Goal: Task Accomplishment & Management: Use online tool/utility

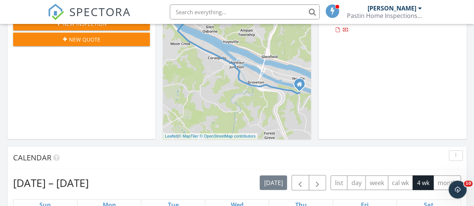
scroll to position [187, 0]
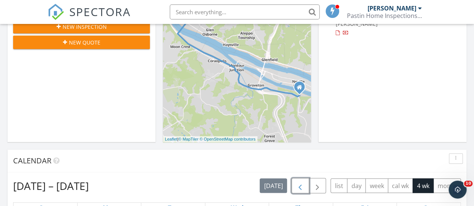
click at [304, 186] on span "button" at bounding box center [300, 186] width 9 height 9
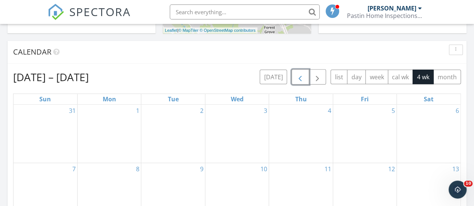
scroll to position [300, 0]
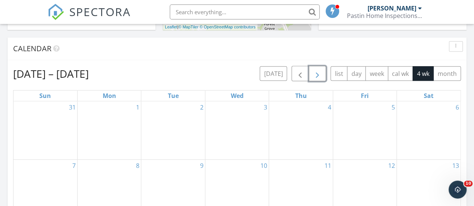
click at [312, 73] on button "button" at bounding box center [318, 73] width 18 height 15
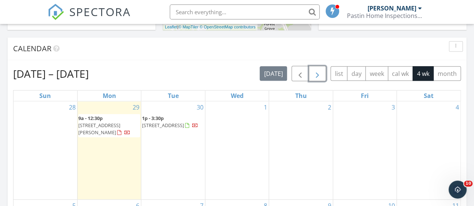
click at [319, 73] on span "button" at bounding box center [317, 73] width 9 height 9
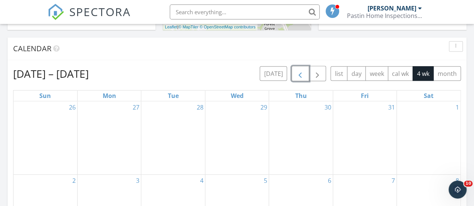
click at [302, 74] on span "button" at bounding box center [300, 73] width 9 height 9
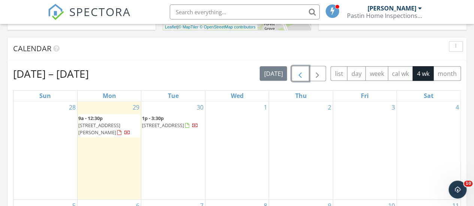
click at [303, 73] on span "button" at bounding box center [300, 73] width 9 height 9
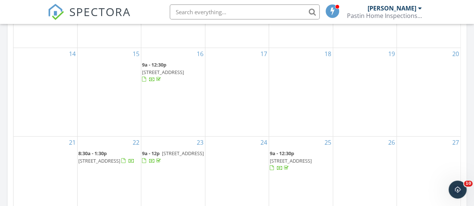
scroll to position [524, 0]
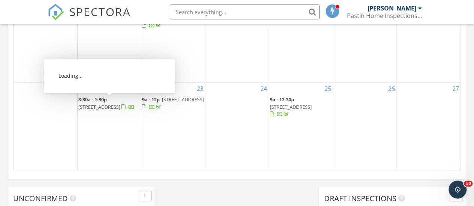
click at [97, 103] on span "8:30a - 1:30p 908 Market St, Bridgewater 15009" at bounding box center [109, 103] width 62 height 15
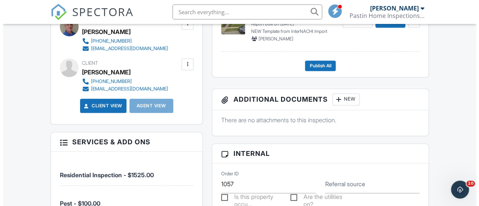
scroll to position [214, 0]
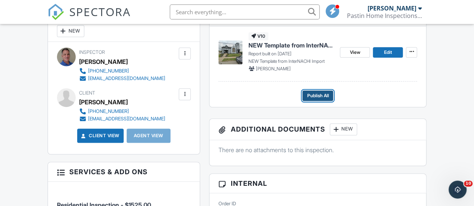
click at [317, 100] on span "Publish All" at bounding box center [318, 95] width 22 height 7
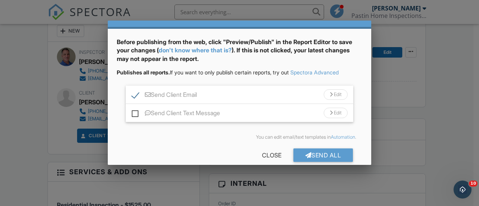
scroll to position [31, 0]
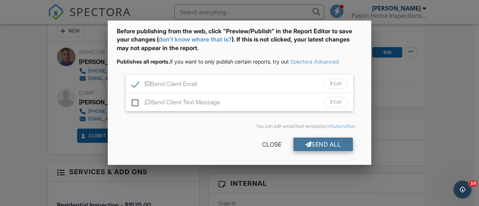
click at [320, 147] on div "Send All" at bounding box center [324, 144] width 60 height 13
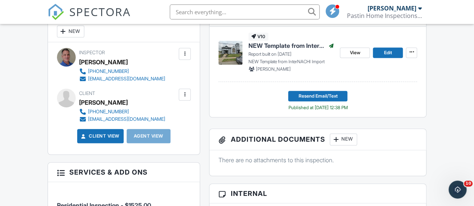
scroll to position [187, 0]
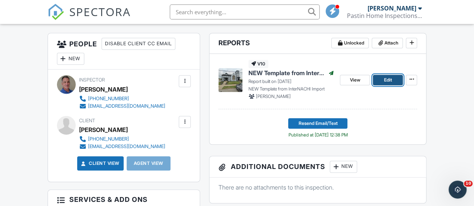
click at [390, 84] on span "Edit" at bounding box center [388, 79] width 8 height 7
